Goal: Task Accomplishment & Management: Use online tool/utility

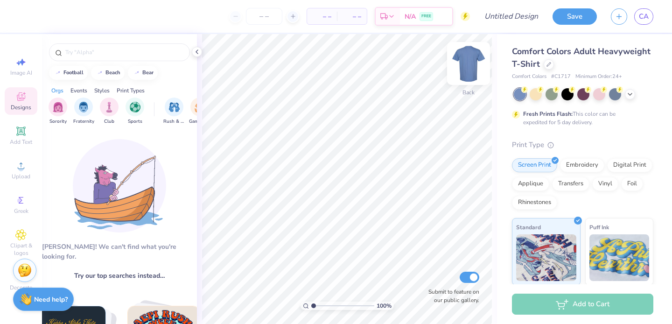
click at [461, 74] on img at bounding box center [468, 63] width 37 height 37
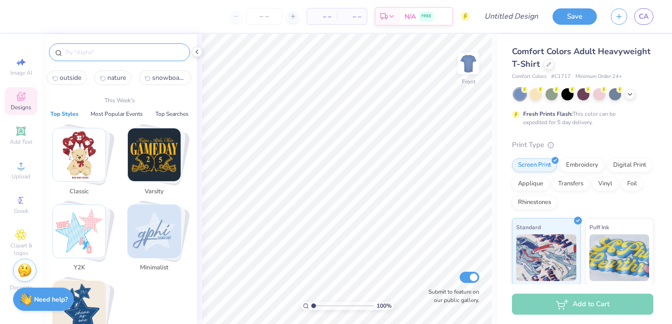
click at [109, 51] on input "text" at bounding box center [123, 52] width 119 height 9
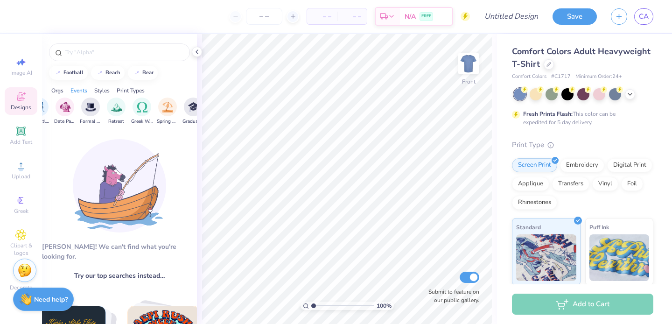
scroll to position [0, 292]
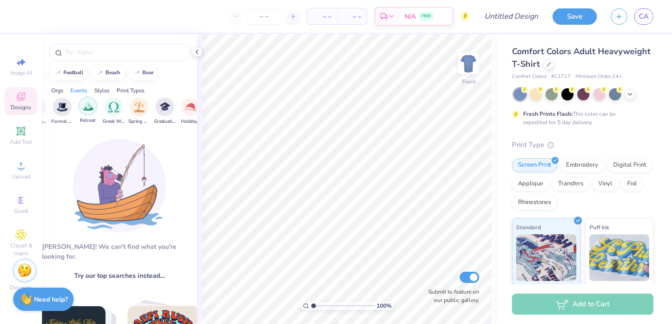
click at [92, 108] on img "filter for Retreat" at bounding box center [88, 106] width 11 height 11
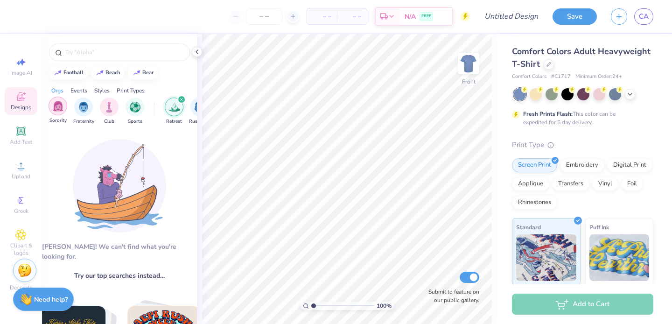
click at [62, 103] on img "filter for Sorority" at bounding box center [58, 106] width 11 height 11
click at [62, 103] on img "filter for Sorority" at bounding box center [58, 107] width 11 height 11
click at [175, 104] on img "filter for Retreat" at bounding box center [174, 107] width 11 height 11
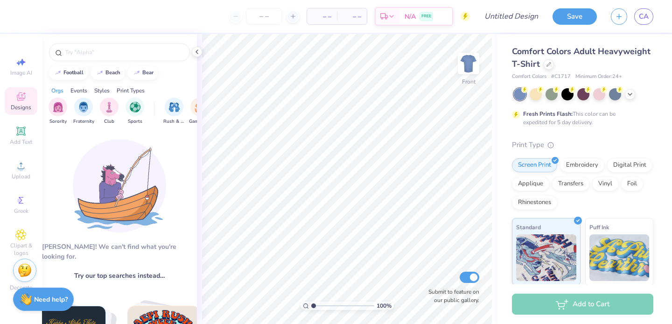
click at [182, 80] on div "football beach bear Orgs Events Styles Print Types Sorority Fraternity Club Spo…" at bounding box center [119, 309] width 155 height 551
click at [139, 231] on img at bounding box center [119, 185] width 93 height 93
click at [125, 271] on span "Try our top searches instead…" at bounding box center [119, 276] width 91 height 10
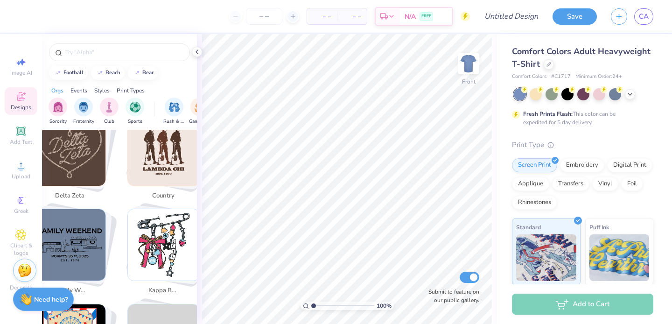
scroll to position [2360, 0]
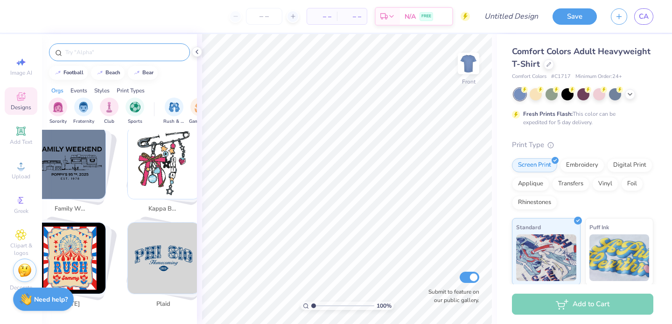
click at [144, 56] on input "text" at bounding box center [123, 52] width 119 height 9
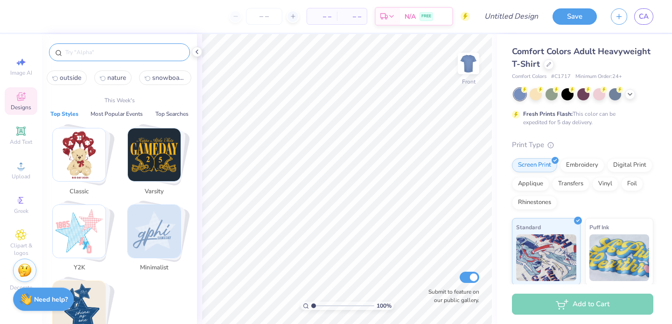
click at [112, 75] on span "nature" at bounding box center [116, 77] width 19 height 9
type input "nature"
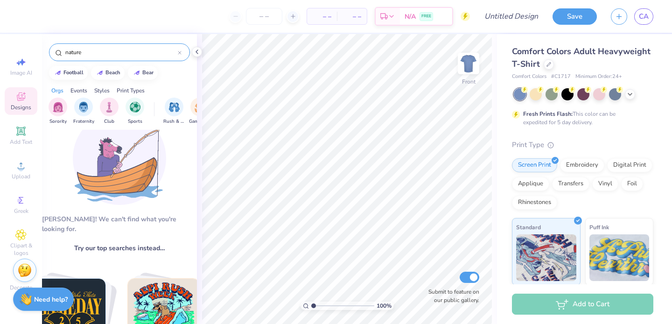
scroll to position [0, 0]
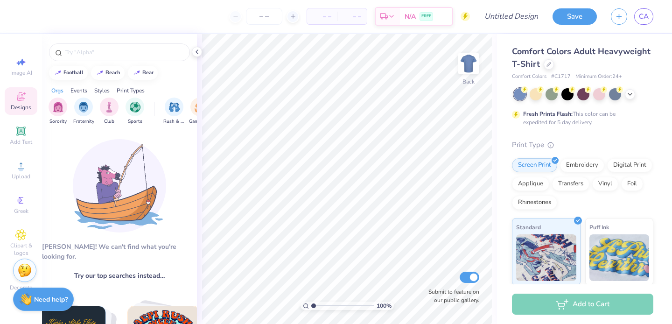
click at [142, 196] on img at bounding box center [119, 185] width 93 height 93
click at [84, 107] on img "filter for Fraternity" at bounding box center [83, 107] width 10 height 11
click at [84, 107] on img "filter for Sorority" at bounding box center [83, 106] width 11 height 11
click at [63, 98] on icon "filter for Sorority" at bounding box center [65, 100] width 4 height 4
click at [63, 98] on icon "filter for Fraternity" at bounding box center [65, 100] width 4 height 4
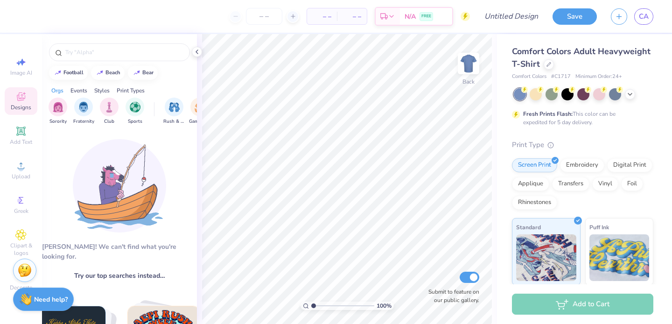
type input "beach"
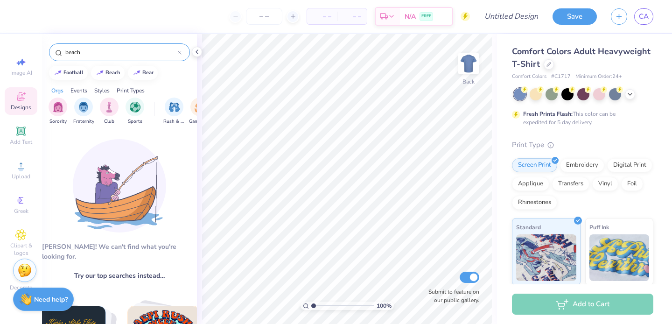
click at [110, 53] on input "beach" at bounding box center [120, 52] width 113 height 9
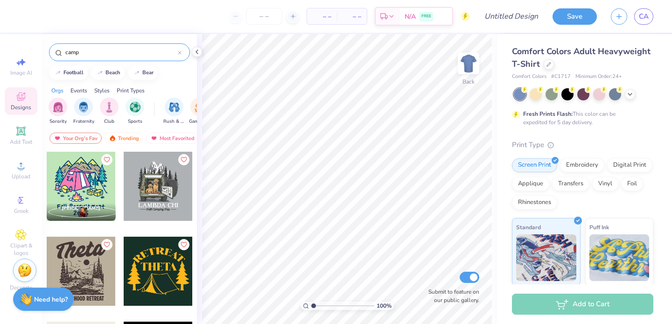
type input "camp"
click at [179, 80] on div "camp football beach bear Orgs Events Styles Print Types Sorority Fraternity Clu…" at bounding box center [119, 196] width 155 height 324
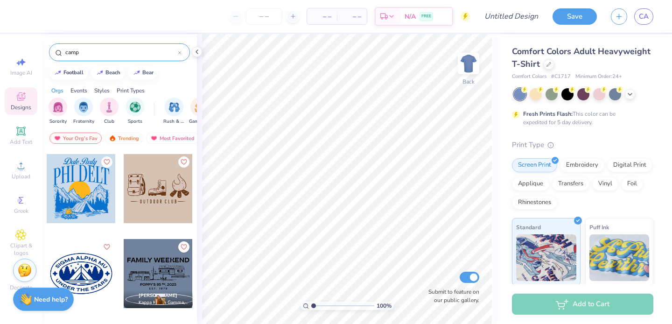
scroll to position [1529, 0]
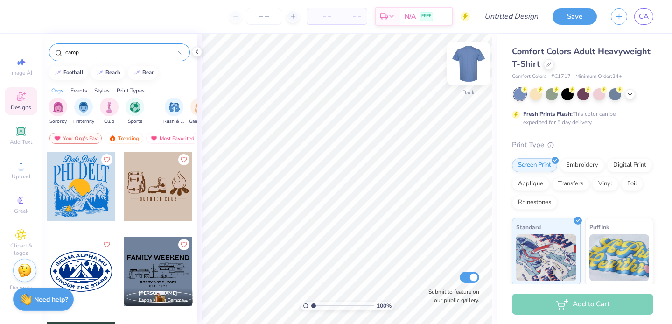
click at [476, 64] on img at bounding box center [468, 63] width 37 height 37
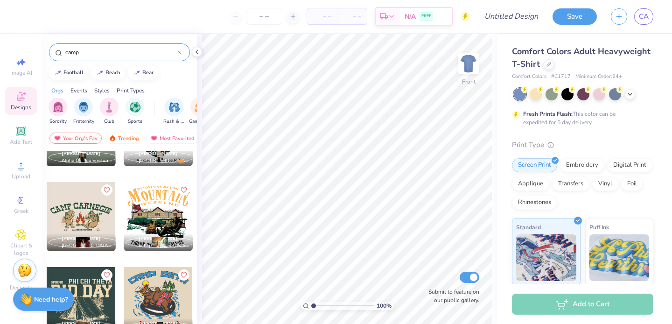
scroll to position [2008, 0]
click at [156, 214] on div at bounding box center [158, 216] width 69 height 69
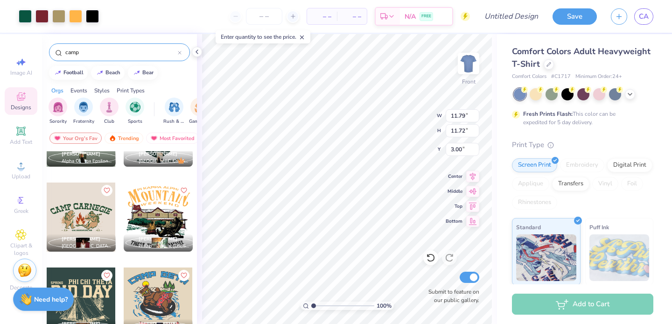
click at [318, 304] on input "range" at bounding box center [342, 305] width 63 height 8
type input "2.2"
click at [321, 303] on input "range" at bounding box center [342, 305] width 63 height 8
type input "3.53"
type input "15.13"
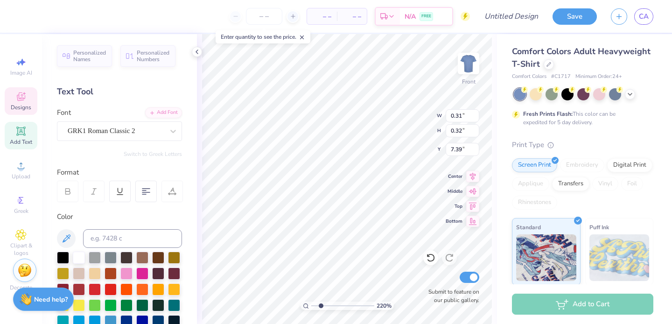
type input "2.94"
click at [325, 303] on input "range" at bounding box center [342, 305] width 63 height 8
click at [328, 306] on input "range" at bounding box center [342, 305] width 63 height 8
type input "0.19"
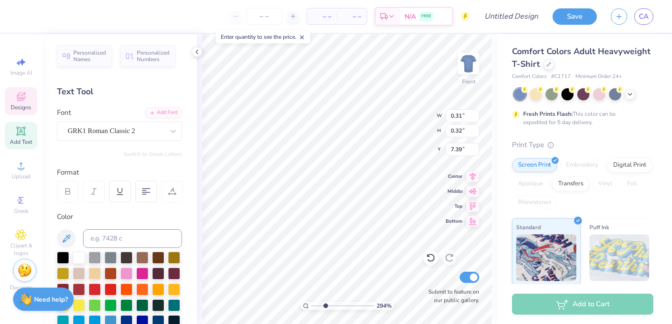
type input "7.48"
type input "0.10"
type input "7.57"
click at [429, 261] on icon at bounding box center [430, 257] width 9 height 9
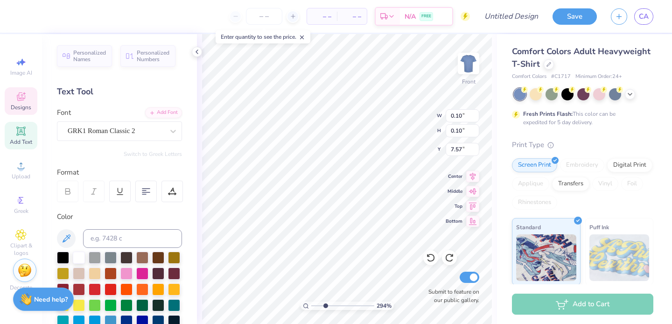
type input "0.19"
type input "7.48"
click at [336, 307] on input "range" at bounding box center [342, 305] width 63 height 8
click at [335, 305] on input "range" at bounding box center [342, 305] width 63 height 8
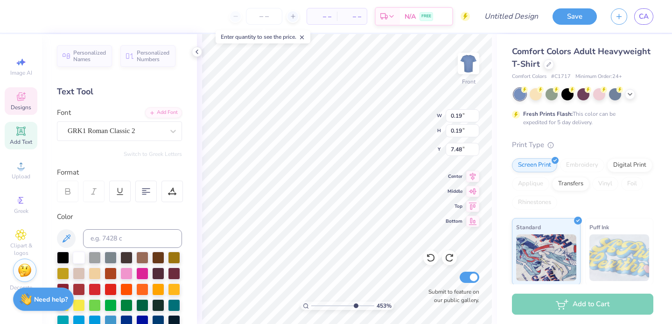
type input "7.57"
click at [354, 302] on input "range" at bounding box center [342, 305] width 63 height 8
type textarea "F"
type input "0.31"
type input "0.32"
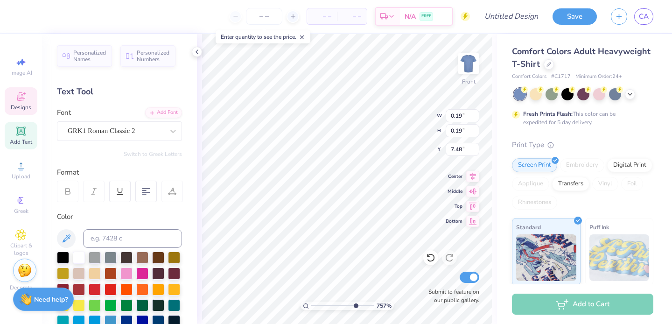
type input "7.39"
type textarea "E"
type input "0.16"
type input "0.18"
type input "7.45"
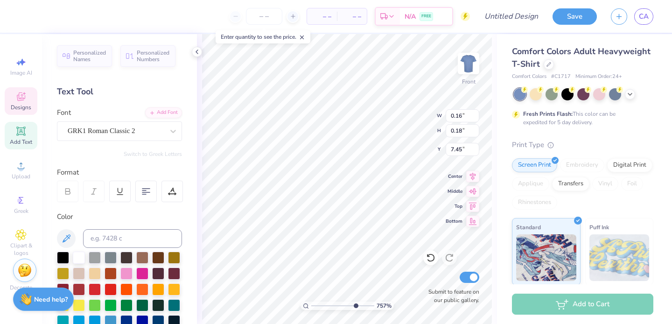
type textarea "k"
type input "0.26"
type input "0.32"
type input "7.39"
type textarea "e"
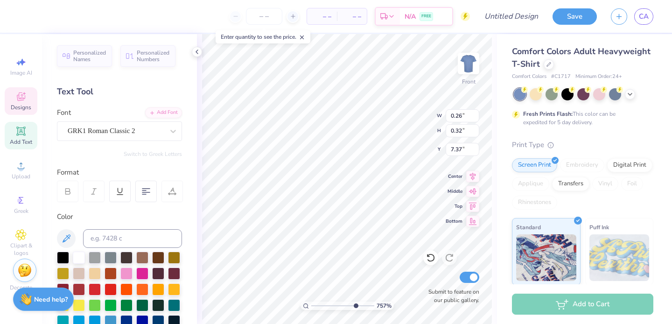
type input "7.37"
click at [361, 305] on input "range" at bounding box center [342, 305] width 63 height 8
type input "9.34"
click at [365, 305] on input "range" at bounding box center [342, 305] width 63 height 8
type input "1.58"
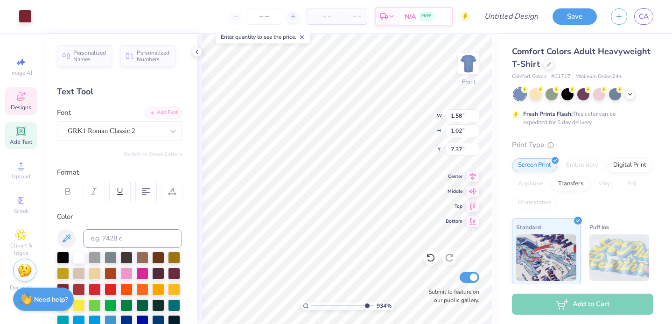
type input "1.02"
type input "7.04"
type input "11.41"
type input "6.72"
type input "6.80"
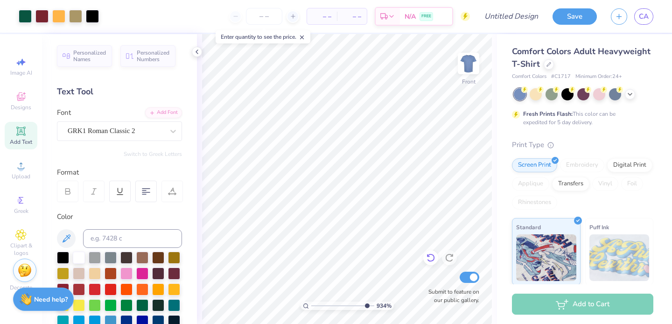
click at [432, 260] on icon at bounding box center [431, 258] width 8 height 8
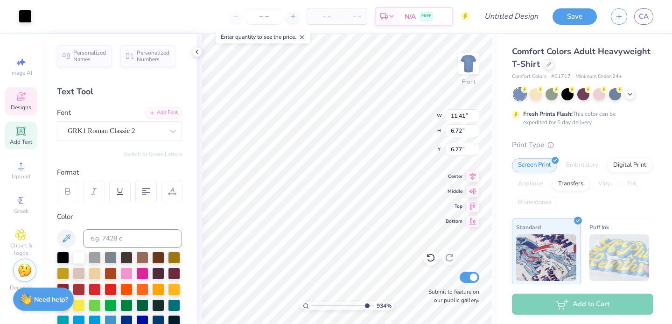
type input "6.77"
click at [331, 306] on input "range" at bounding box center [342, 305] width 63 height 8
click at [322, 305] on input "range" at bounding box center [342, 305] width 63 height 8
click at [316, 302] on input "range" at bounding box center [342, 305] width 63 height 8
type input "1.43"
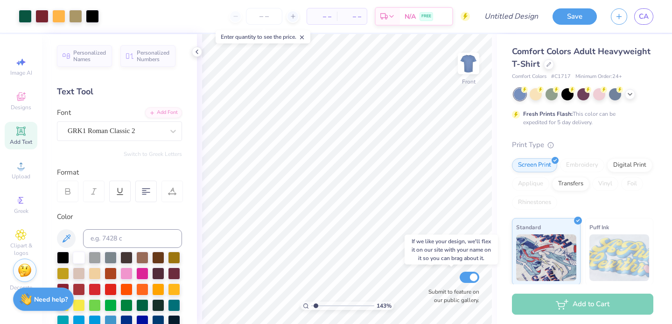
click at [463, 303] on div "143 % Front Submit to feature on our public gallery." at bounding box center [347, 179] width 300 height 290
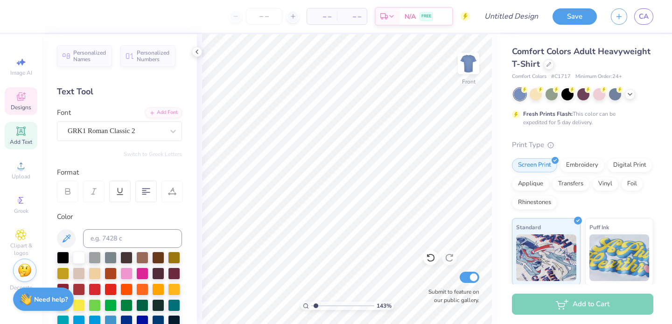
click at [10, 102] on div "Designs" at bounding box center [21, 101] width 33 height 28
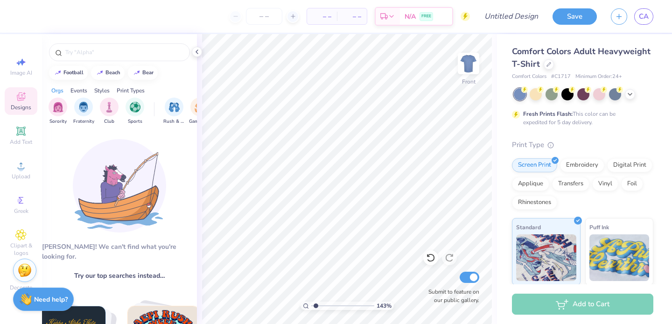
click at [121, 63] on div at bounding box center [119, 50] width 155 height 32
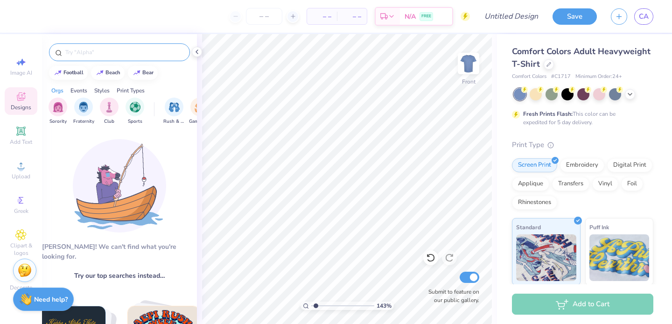
click at [123, 54] on input "text" at bounding box center [123, 52] width 119 height 9
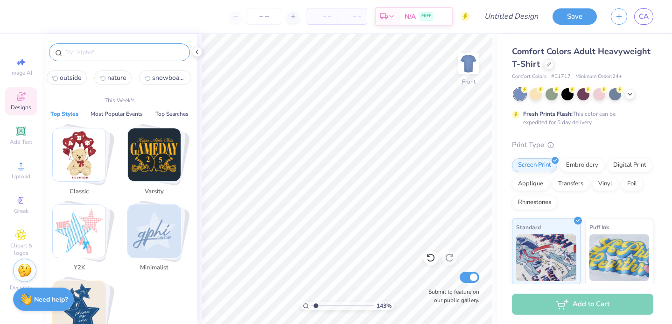
click at [75, 77] on span "outside" at bounding box center [70, 77] width 21 height 9
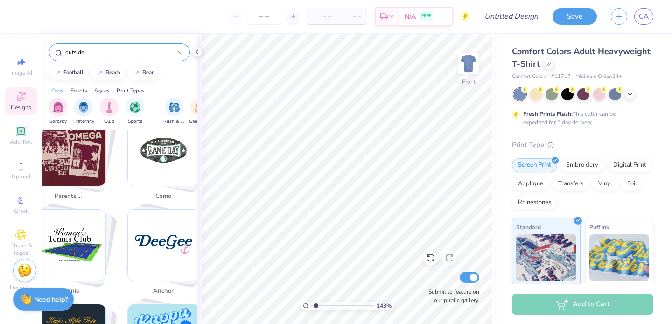
scroll to position [836, 0]
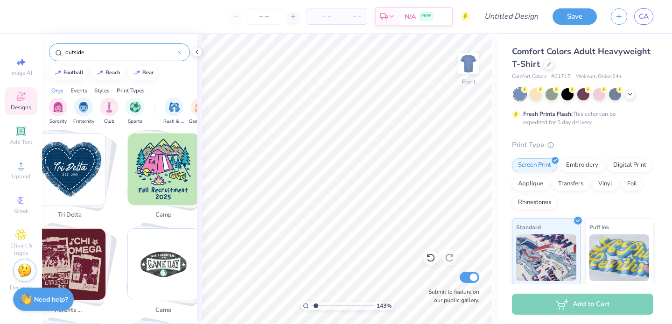
click at [169, 171] on img "Stack Card Button camp" at bounding box center [163, 168] width 71 height 71
type input "camp"
click at [168, 190] on img "Stack Card Button camp" at bounding box center [163, 168] width 71 height 71
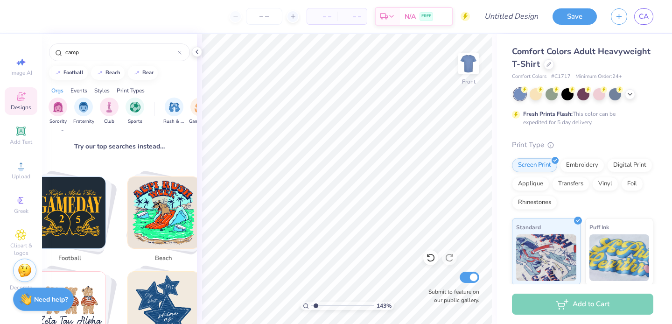
scroll to position [0, 0]
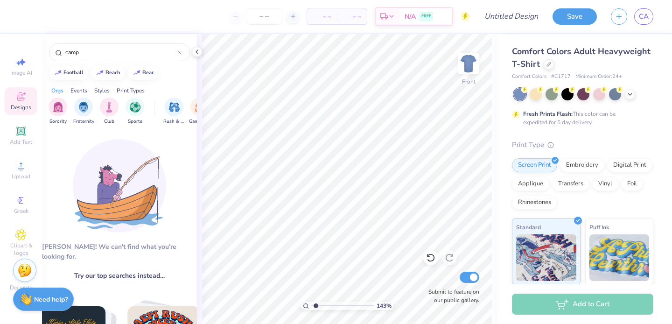
click at [137, 271] on span "Try our top searches instead…" at bounding box center [119, 276] width 91 height 10
click at [32, 94] on div "Designs" at bounding box center [21, 101] width 33 height 28
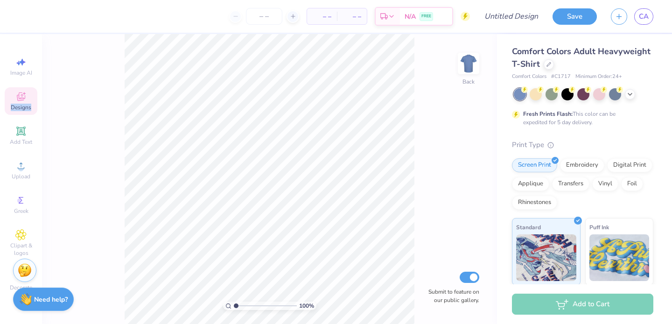
click at [32, 95] on div "Designs" at bounding box center [21, 101] width 33 height 28
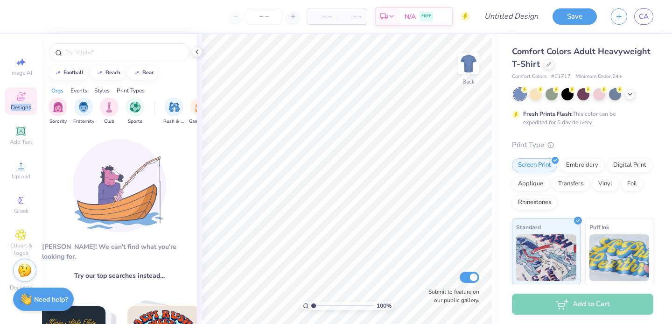
click at [32, 95] on div "Designs" at bounding box center [21, 101] width 33 height 28
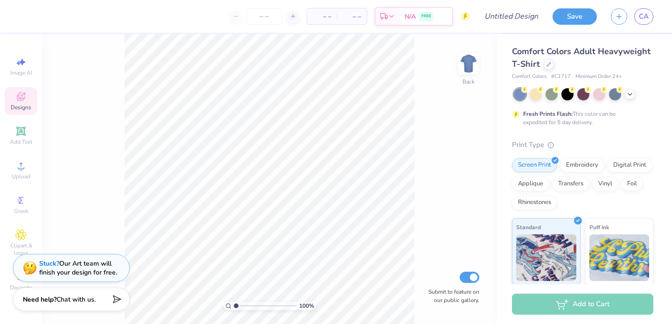
click at [28, 104] on span "Designs" at bounding box center [21, 107] width 21 height 7
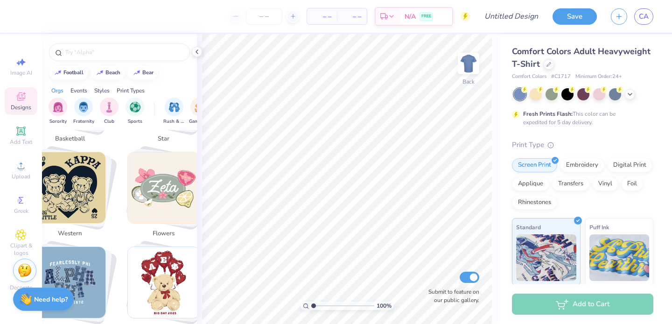
scroll to position [630, 0]
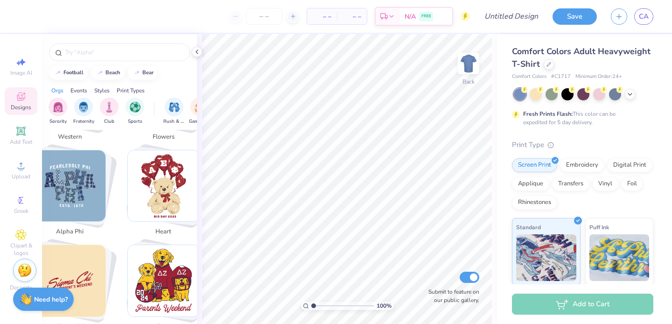
click at [161, 199] on img "Stack Card Button heart" at bounding box center [163, 185] width 71 height 71
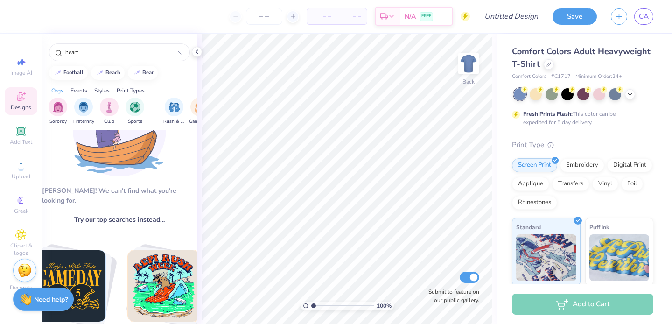
scroll to position [0, 0]
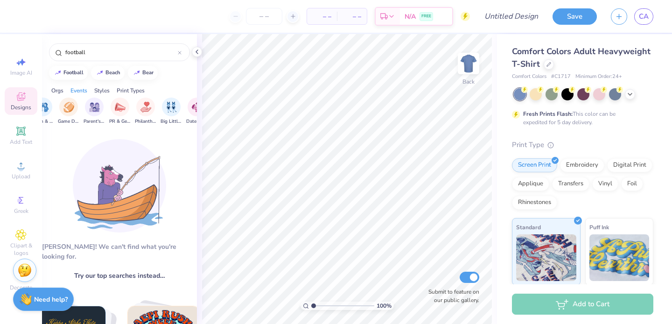
scroll to position [0, 197]
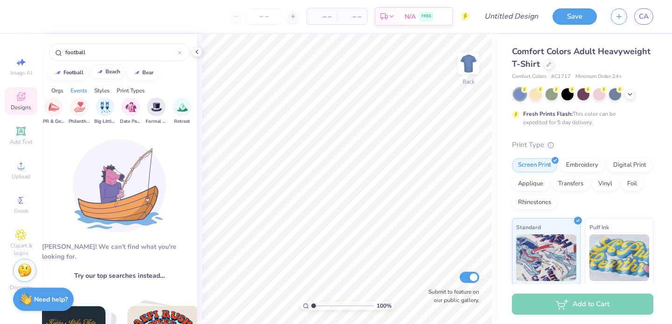
click at [122, 75] on button "beach" at bounding box center [108, 72] width 34 height 14
click at [151, 166] on img at bounding box center [119, 185] width 93 height 93
click at [151, 167] on img at bounding box center [119, 185] width 93 height 93
click at [135, 271] on span "Try our top searches instead…" at bounding box center [119, 276] width 91 height 10
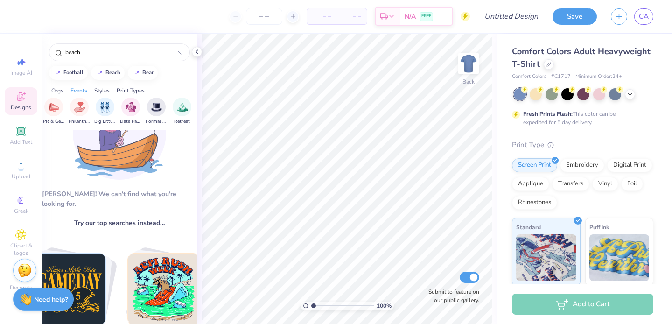
scroll to position [216, 0]
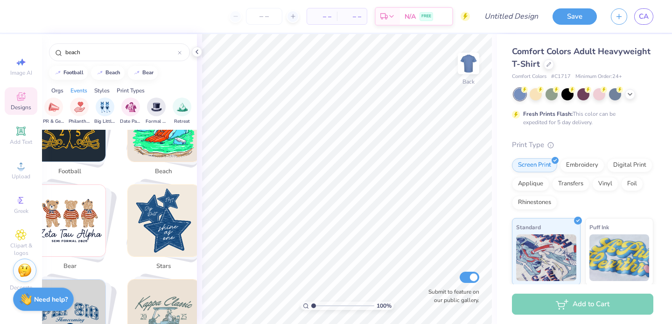
click at [149, 228] on img "Stack Card Button stars" at bounding box center [163, 220] width 71 height 71
click at [161, 287] on img "Stack Card Button golf" at bounding box center [163, 315] width 71 height 71
type input "golf"
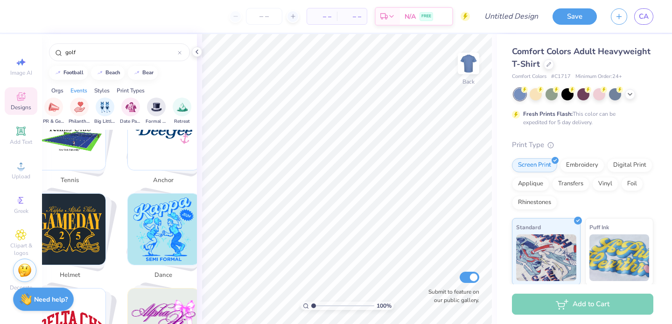
scroll to position [1160, 0]
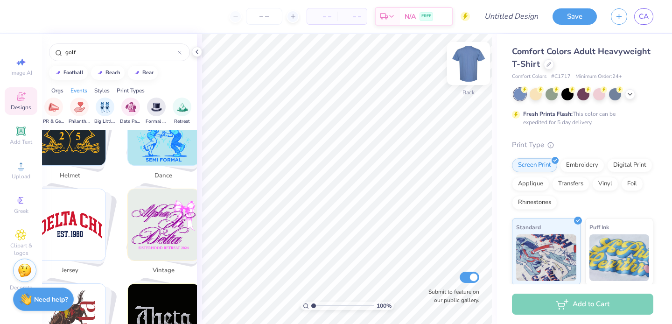
click at [463, 74] on img at bounding box center [468, 63] width 37 height 37
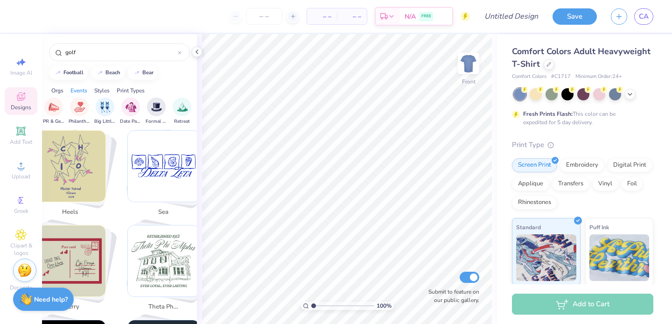
scroll to position [1595, 0]
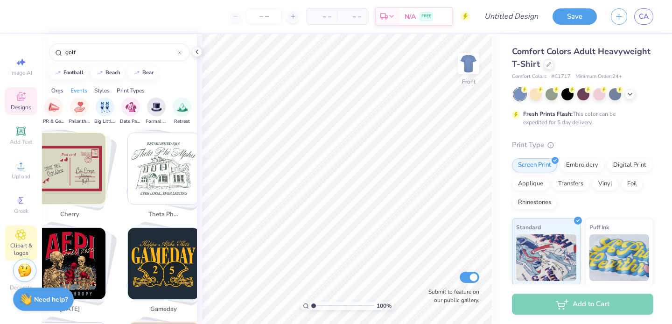
click at [33, 231] on div "Clipart & logos" at bounding box center [21, 242] width 33 height 35
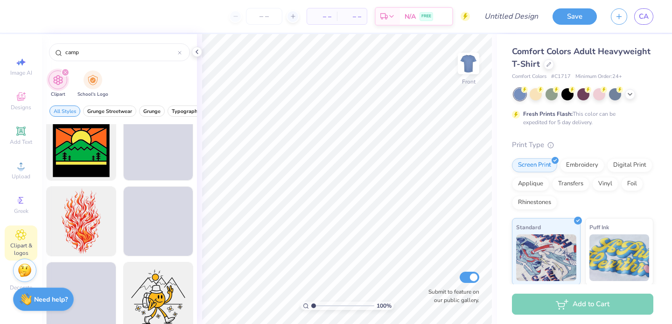
scroll to position [3441, 0]
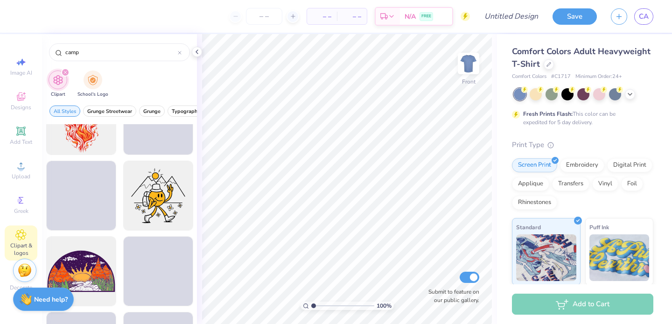
type input "camp"
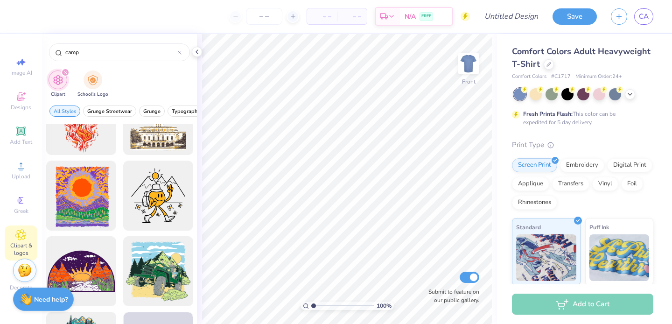
click at [19, 84] on div "Image AI Designs Add Text Upload Greek Clipart & logos Decorate" at bounding box center [21, 174] width 33 height 242
click at [19, 95] on icon at bounding box center [20, 96] width 11 height 11
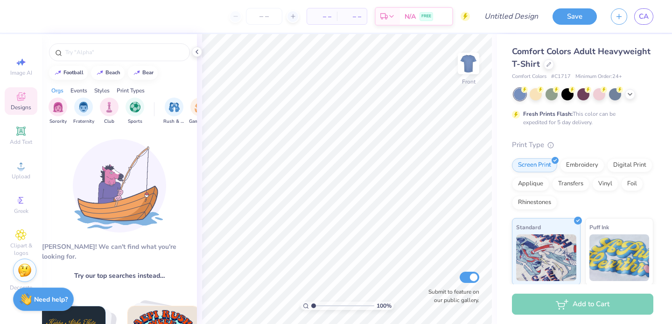
click at [19, 96] on icon at bounding box center [20, 96] width 11 height 11
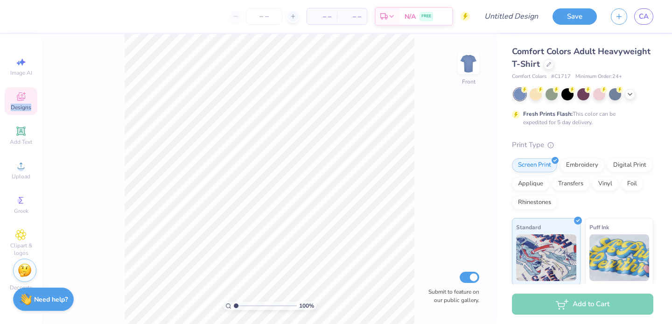
click at [19, 96] on icon at bounding box center [20, 96] width 11 height 11
click at [91, 108] on div "100 % Front Submit to feature on our public gallery." at bounding box center [269, 179] width 455 height 290
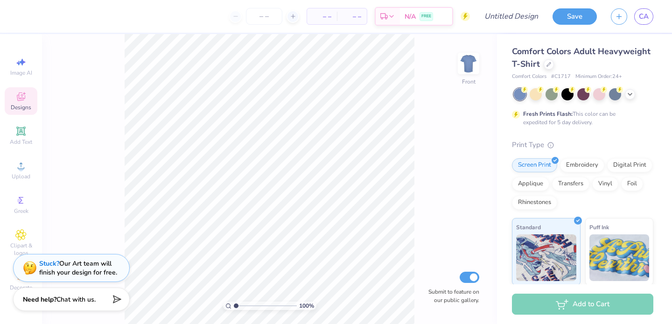
click at [25, 110] on span "Designs" at bounding box center [21, 107] width 21 height 7
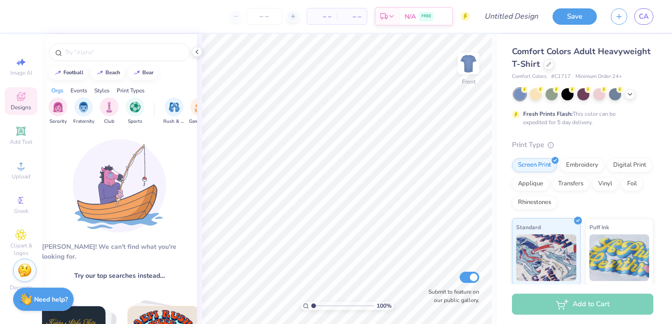
scroll to position [266, 0]
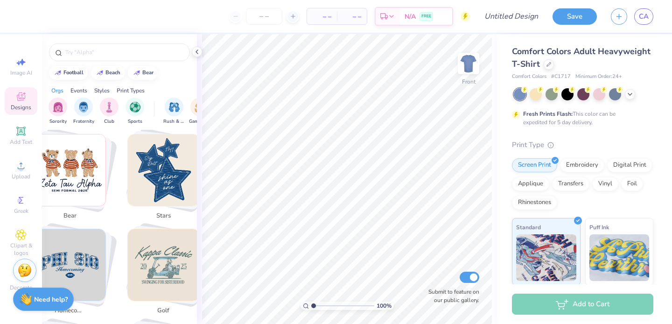
click at [85, 165] on img "Stack Card Button bear" at bounding box center [70, 169] width 71 height 71
type input "bear"
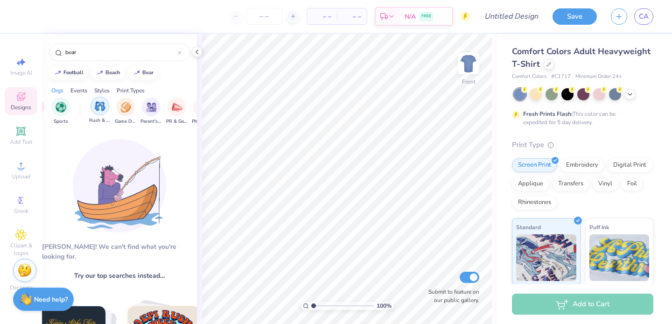
scroll to position [0, 114]
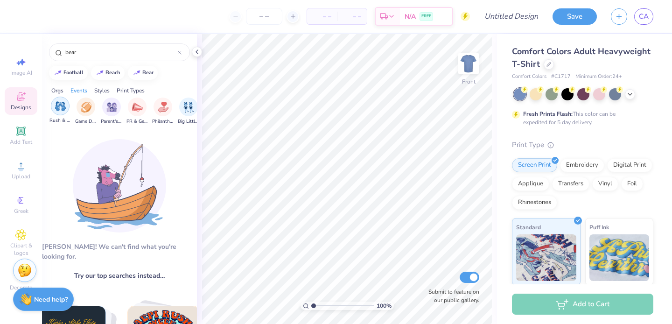
click at [170, 111] on div "filter for Philanthropy" at bounding box center [163, 107] width 19 height 19
click at [197, 110] on div "100 % Front Submit to feature on our public gallery." at bounding box center [347, 179] width 300 height 290
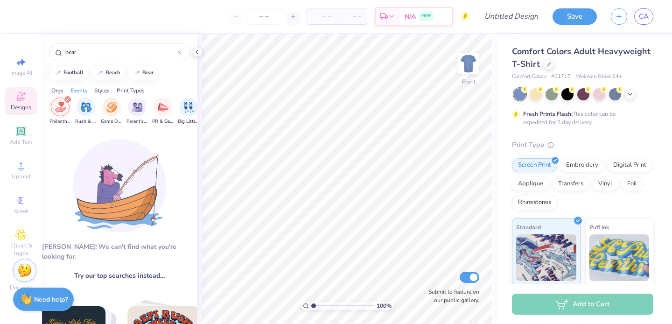
scroll to position [0, 0]
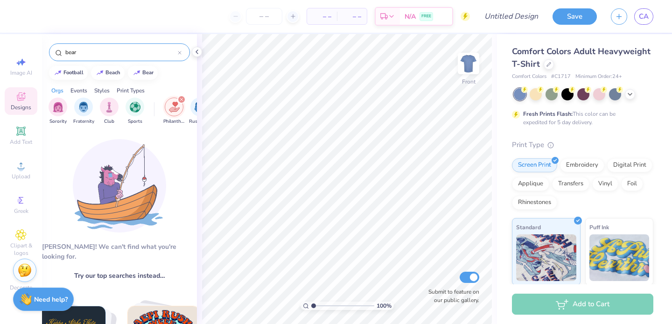
click at [180, 47] on div "bear" at bounding box center [119, 52] width 141 height 18
click at [180, 49] on div at bounding box center [180, 52] width 4 height 8
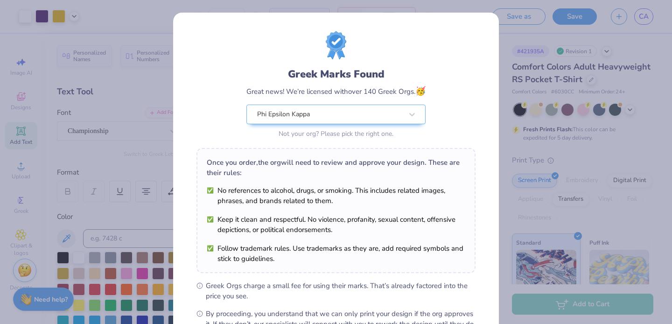
scroll to position [113, 0]
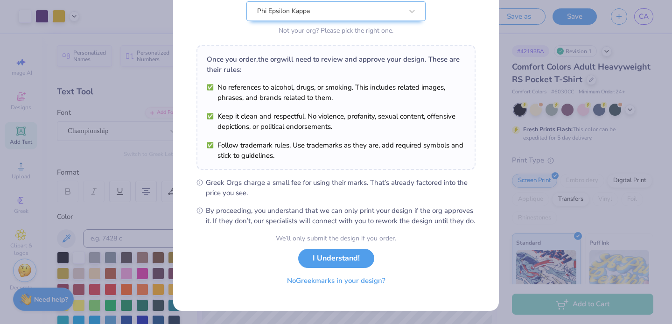
click at [371, 280] on button "No Greek marks in your design?" at bounding box center [336, 280] width 114 height 19
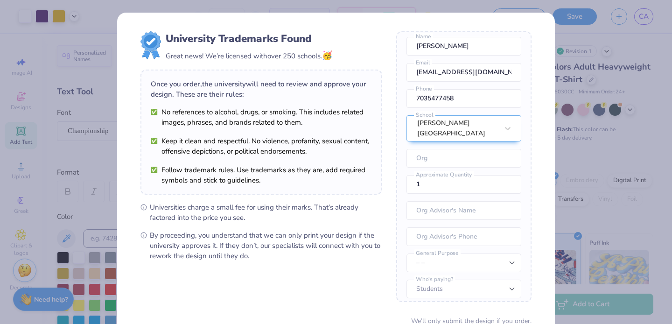
scroll to position [76, 0]
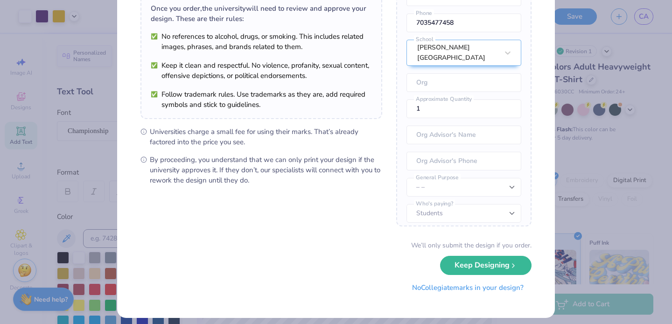
click at [485, 287] on button "No Collegiate marks in your design?" at bounding box center [467, 287] width 127 height 19
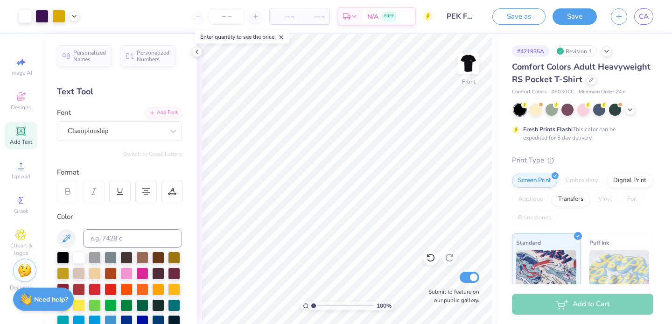
scroll to position [0, 0]
click at [645, 20] on span "CA" at bounding box center [644, 16] width 10 height 11
click at [656, 17] on div "Save as Save CA" at bounding box center [582, 16] width 180 height 33
click at [647, 17] on span "CA" at bounding box center [644, 16] width 10 height 11
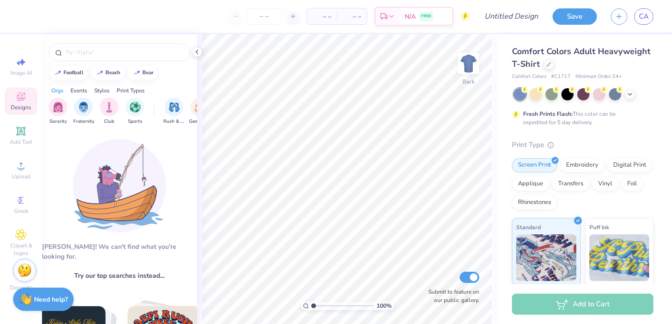
click at [137, 271] on span "Try our top searches instead…" at bounding box center [119, 276] width 91 height 10
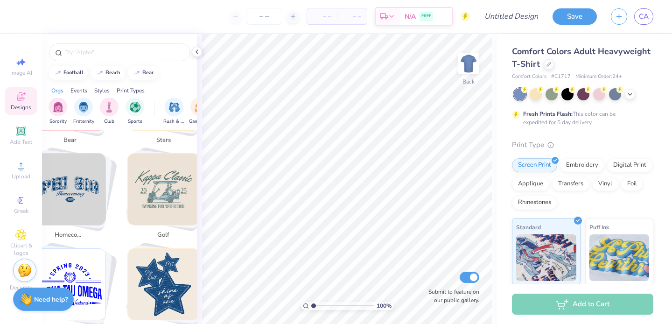
scroll to position [456, 0]
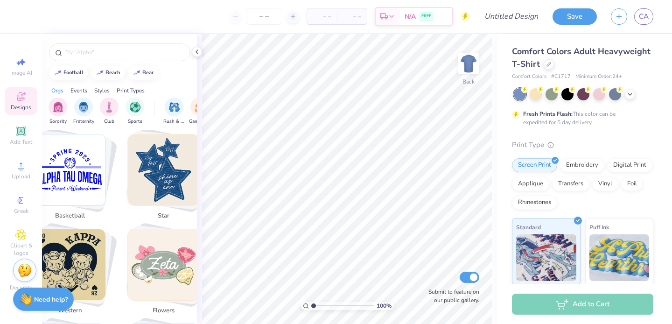
click at [171, 176] on img "Stack Card Button star" at bounding box center [163, 169] width 71 height 71
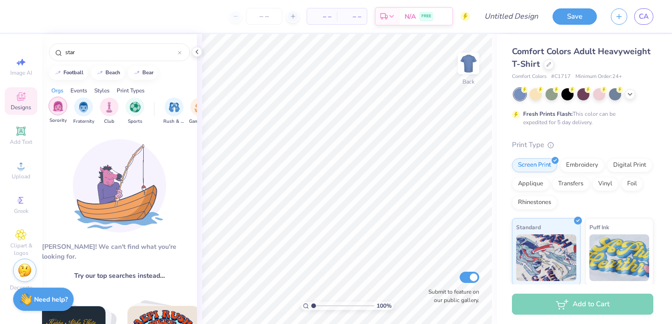
click at [84, 107] on img "filter for Fraternity" at bounding box center [83, 107] width 10 height 11
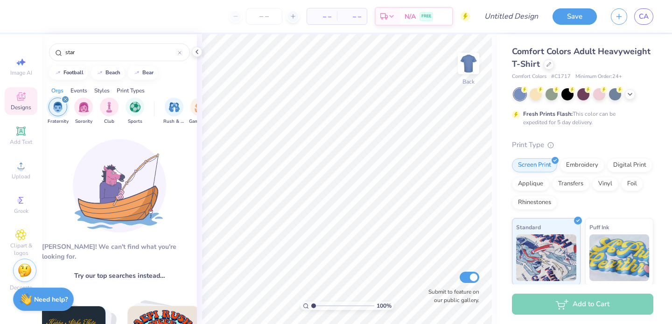
click at [63, 102] on div "filter for Fraternity" at bounding box center [65, 99] width 8 height 8
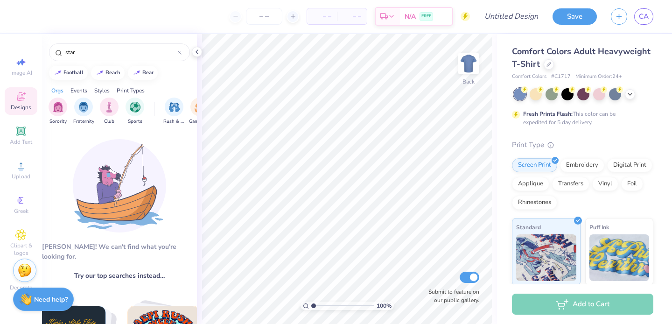
type input "beach"
